Goal: Check status: Check status

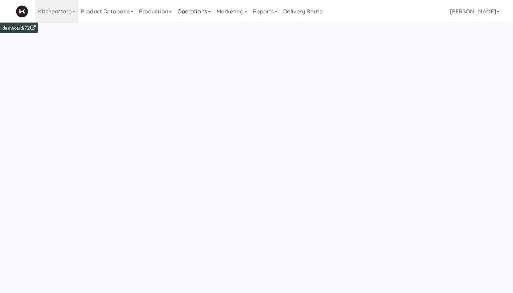
click at [189, 15] on link "Operations" at bounding box center [194, 11] width 39 height 23
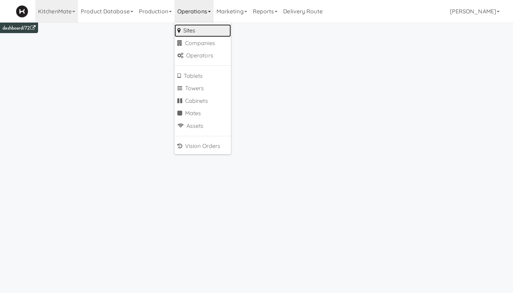
click at [193, 33] on link "Sites" at bounding box center [203, 30] width 56 height 13
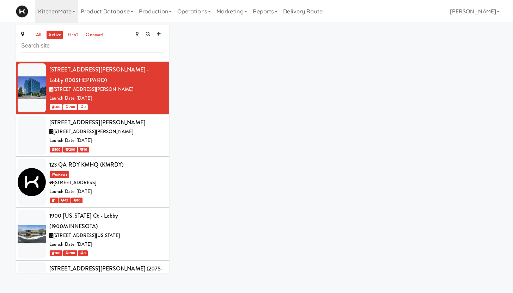
click at [70, 47] on input "text" at bounding box center [92, 45] width 143 height 13
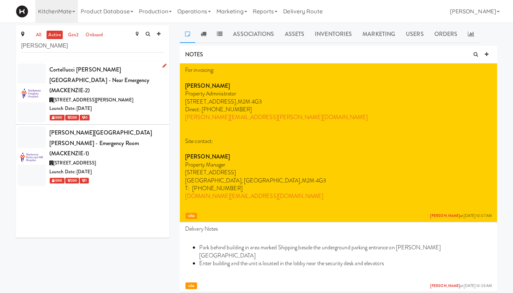
type input "[PERSON_NAME]"
click at [137, 78] on div "Cortellucci [PERSON_NAME][GEOGRAPHIC_DATA] - near Emergency (MACKENZIE-2)" at bounding box center [106, 80] width 115 height 31
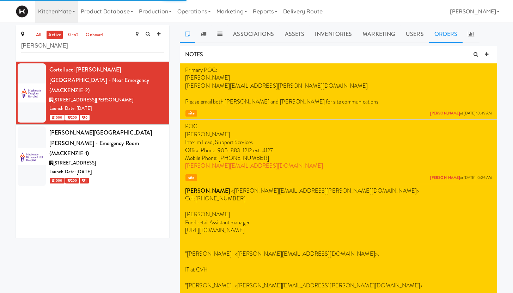
click at [443, 33] on link "Orders" at bounding box center [446, 34] width 34 height 18
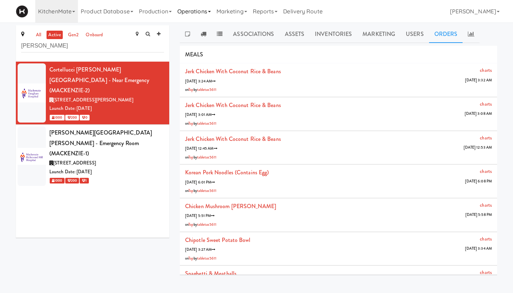
click at [207, 13] on link "Operations" at bounding box center [194, 11] width 39 height 23
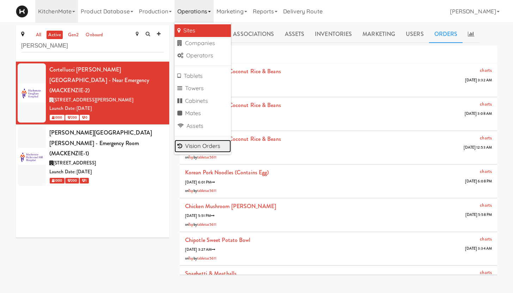
click at [225, 142] on link "Vision Orders" at bounding box center [203, 146] width 56 height 13
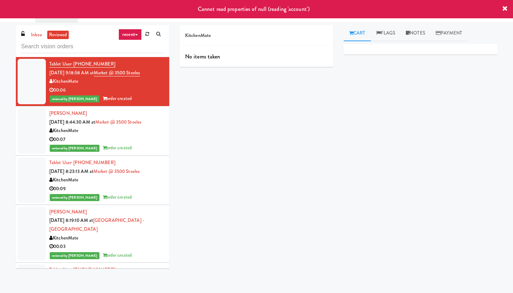
click at [42, 48] on input "text" at bounding box center [92, 46] width 143 height 13
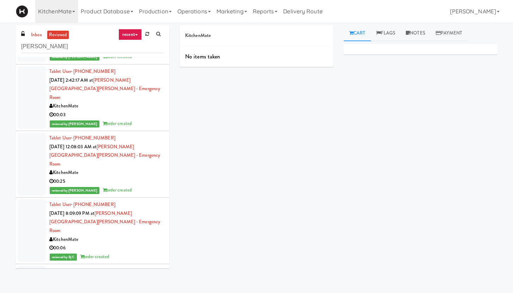
scroll to position [1400, 0]
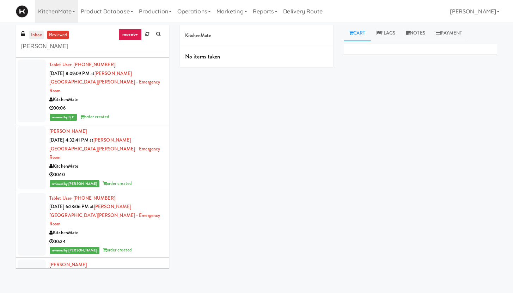
click at [34, 36] on link "inbox" at bounding box center [36, 35] width 14 height 9
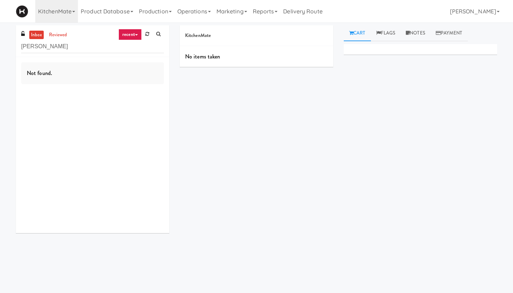
scroll to position [0, 0]
drag, startPoint x: 62, startPoint y: 48, endPoint x: 0, endPoint y: 39, distance: 62.3
click at [0, 39] on div "inbox reviewed recent all unclear take inventory issue suspicious failed recent…" at bounding box center [256, 157] width 513 height 265
type input "cortellucci"
click at [59, 36] on link "reviewed" at bounding box center [58, 35] width 22 height 9
